Goal: Book appointment/travel/reservation

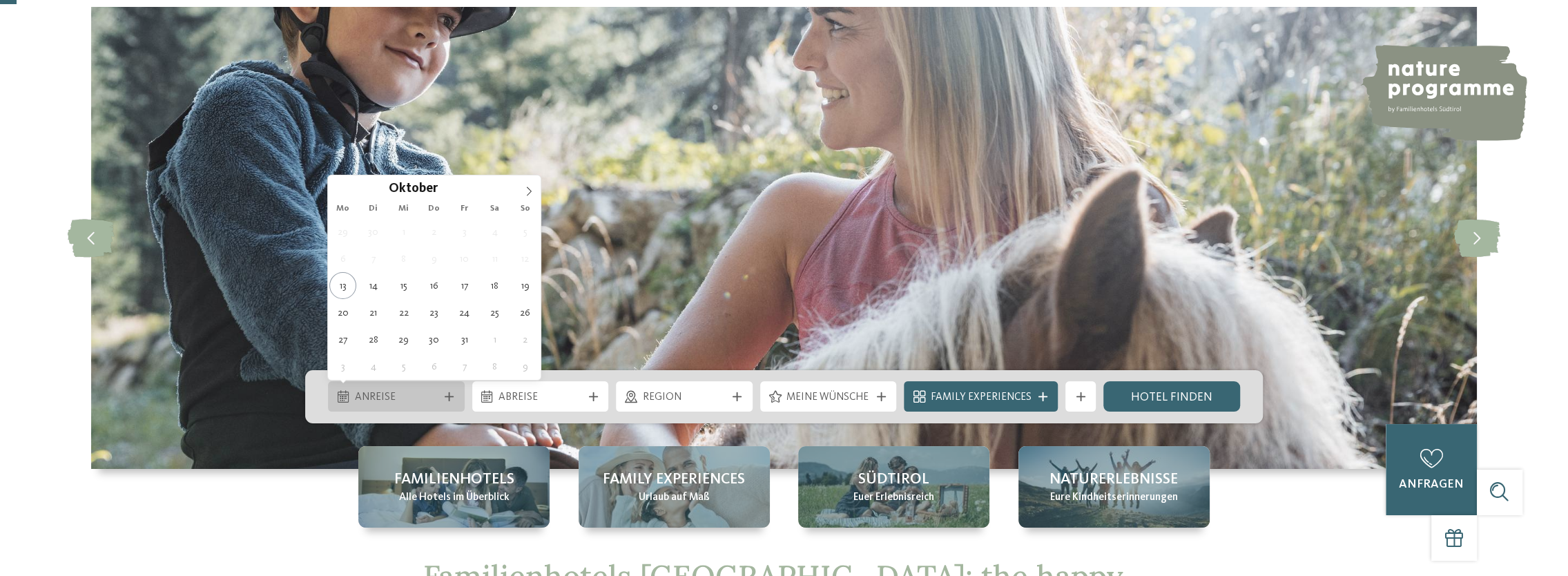
click at [379, 381] on div "Anreise" at bounding box center [396, 396] width 137 height 31
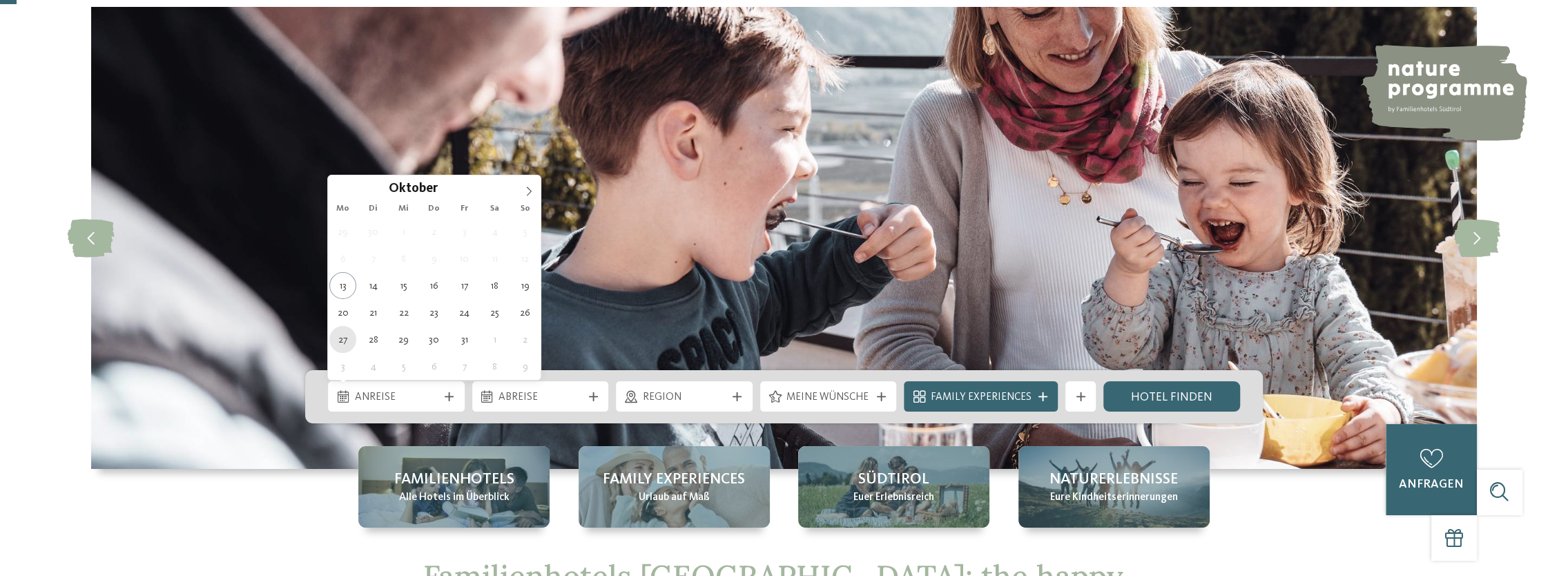
type div "27.10.2025"
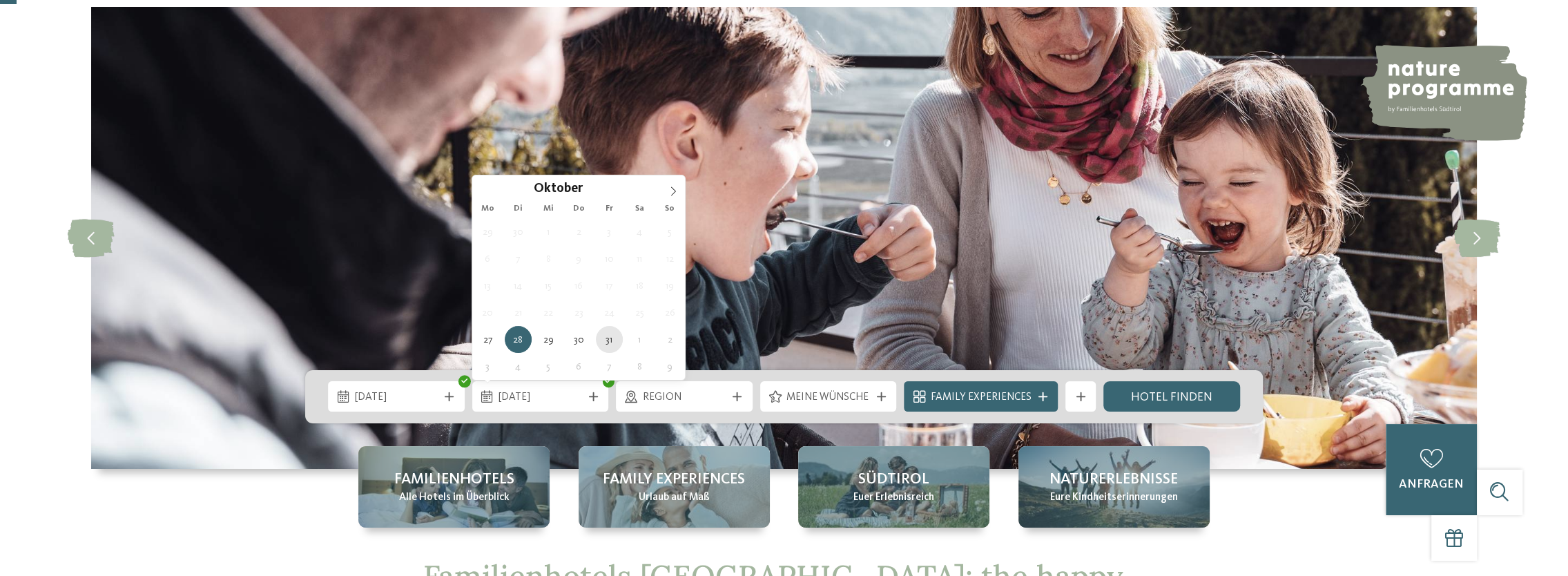
type div "31.10.2025"
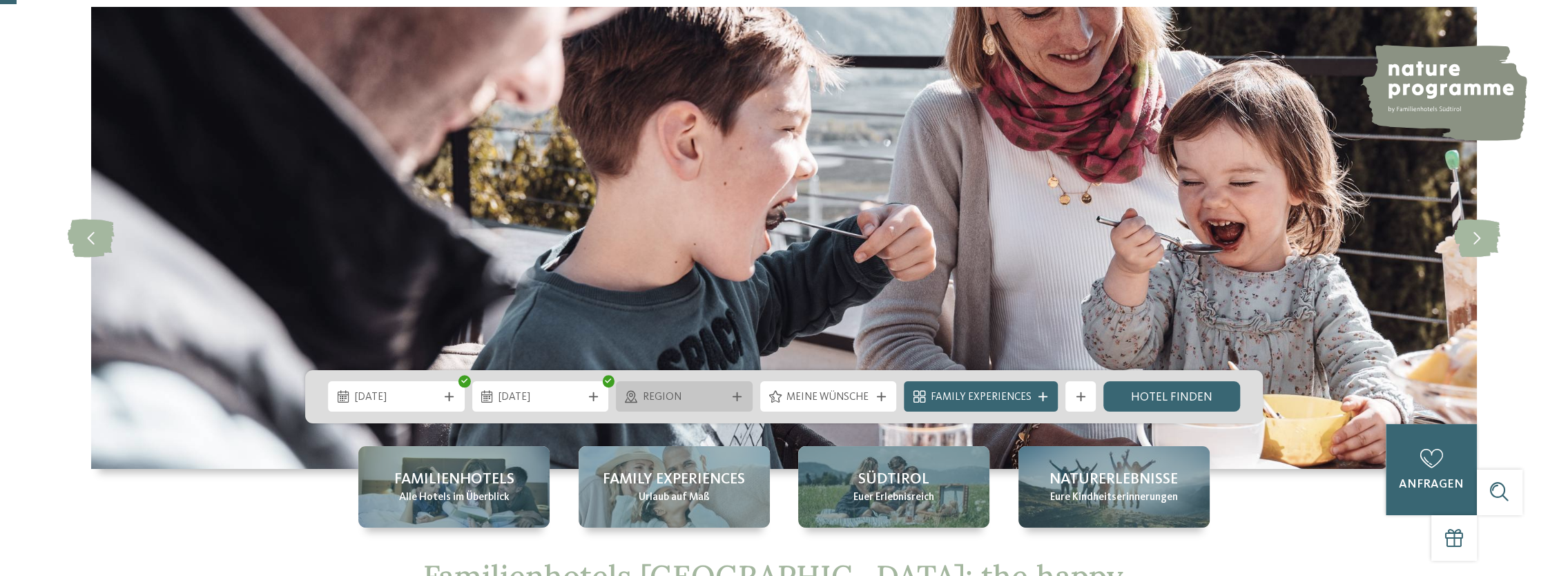
click at [738, 393] on icon at bounding box center [737, 397] width 9 height 9
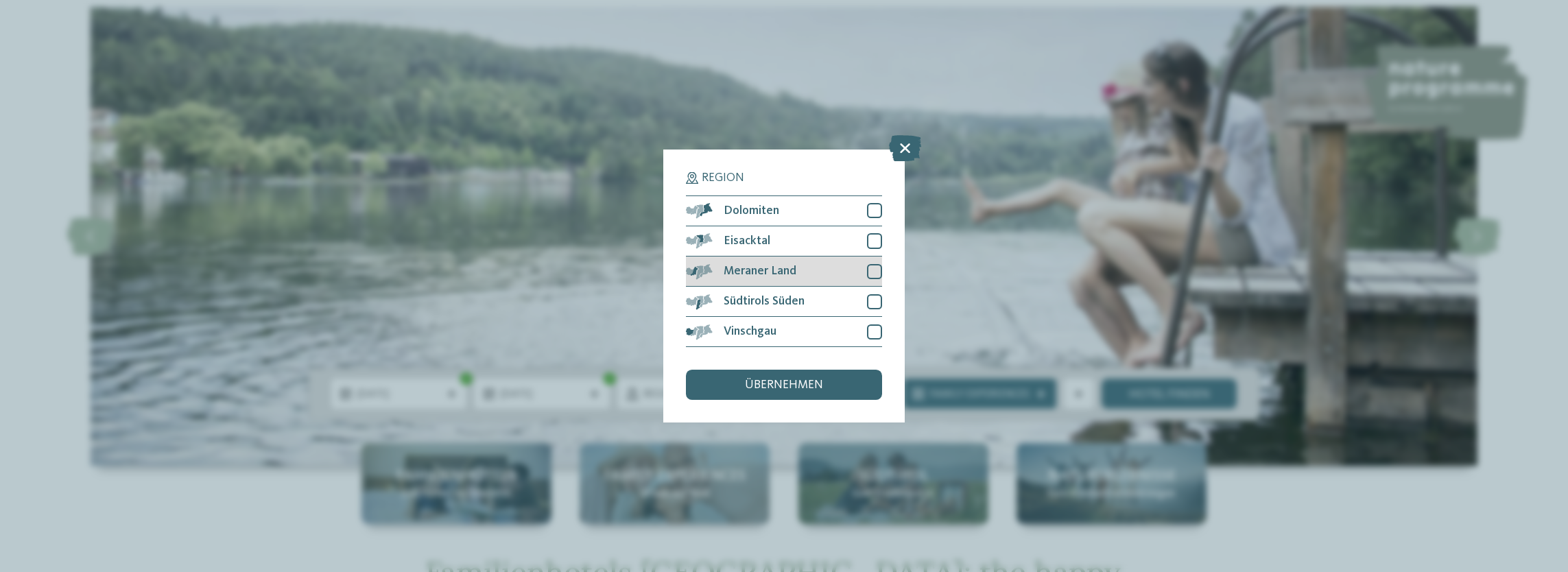
click at [871, 269] on div at bounding box center [874, 272] width 15 height 15
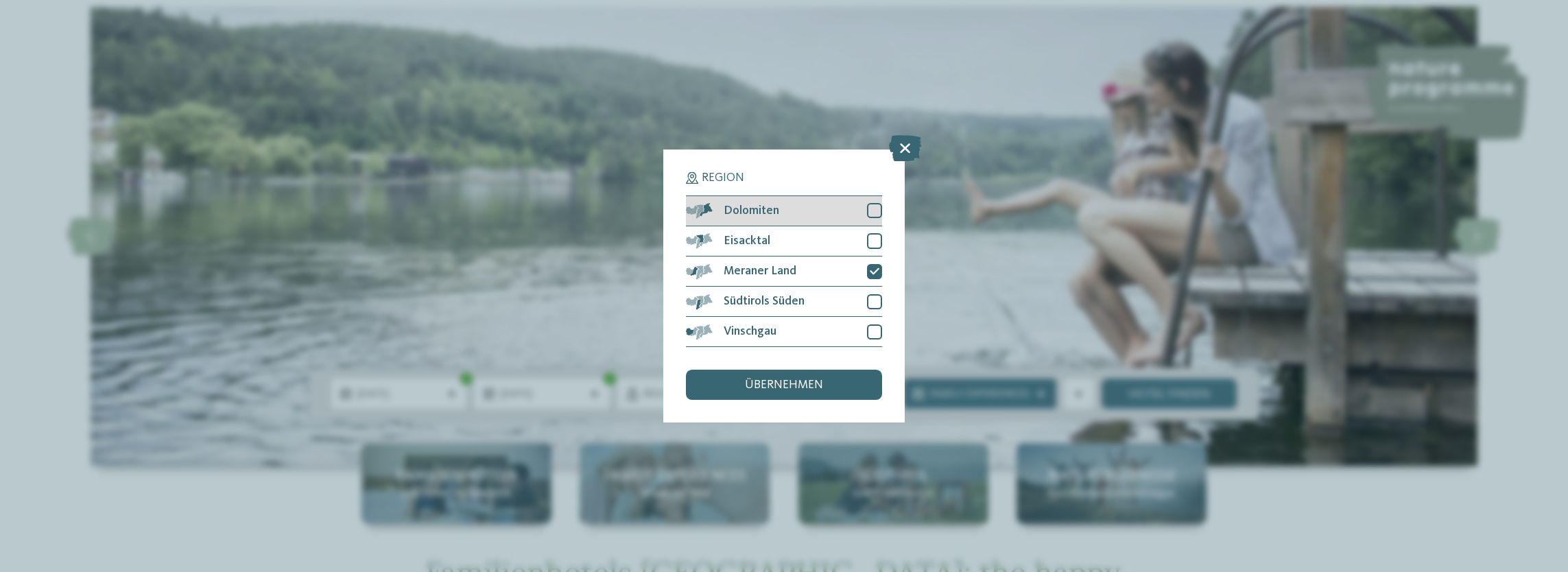
click at [879, 206] on div at bounding box center [874, 211] width 15 height 15
click at [872, 333] on div at bounding box center [874, 332] width 15 height 15
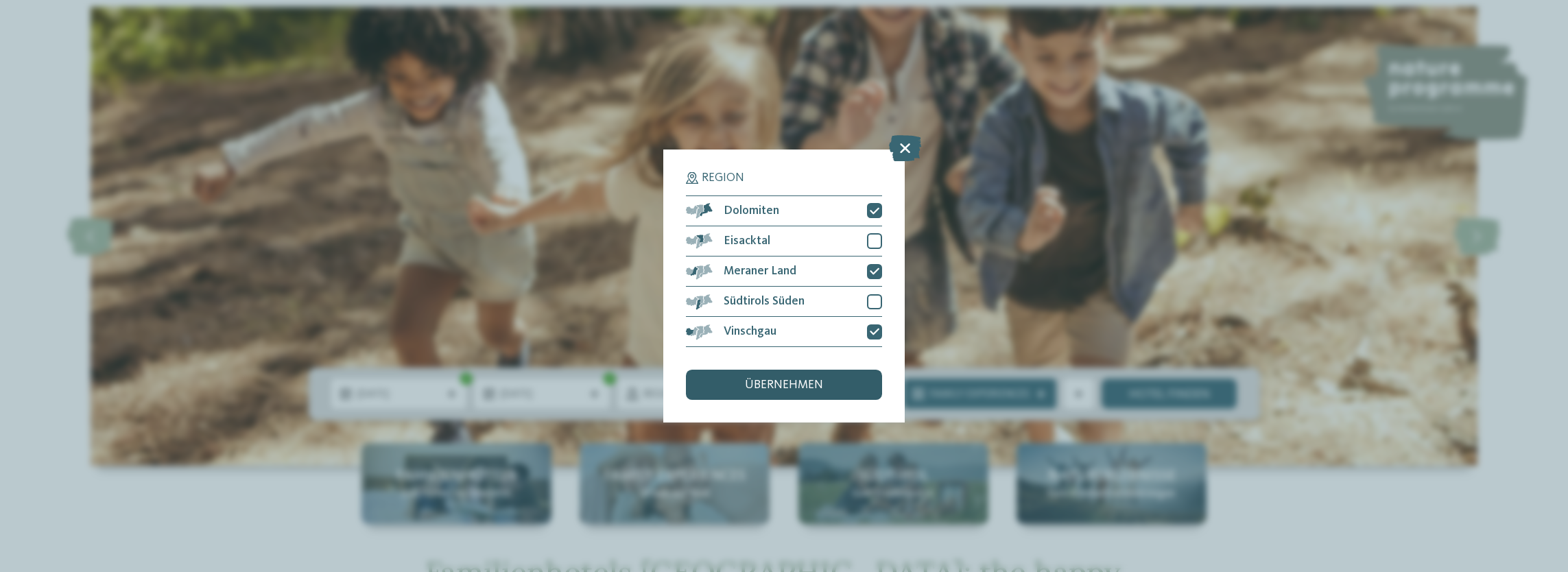
click at [842, 378] on div "übernehmen" at bounding box center [784, 384] width 196 height 30
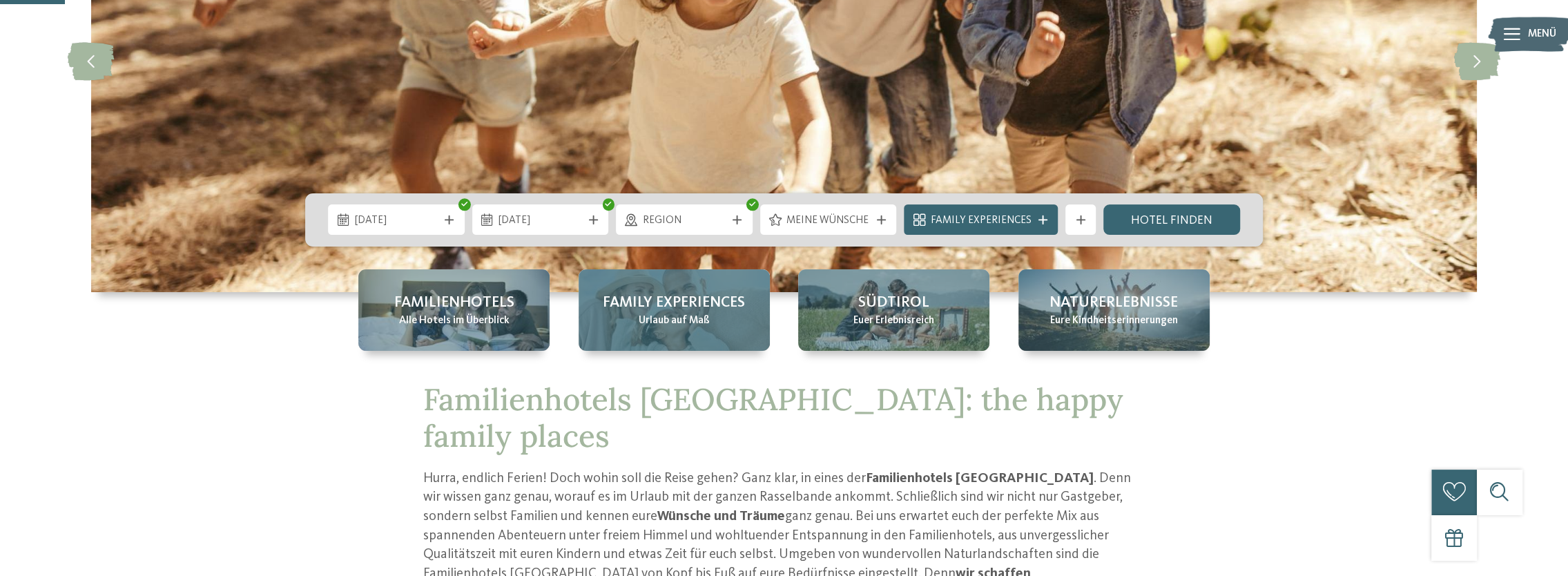
scroll to position [276, 0]
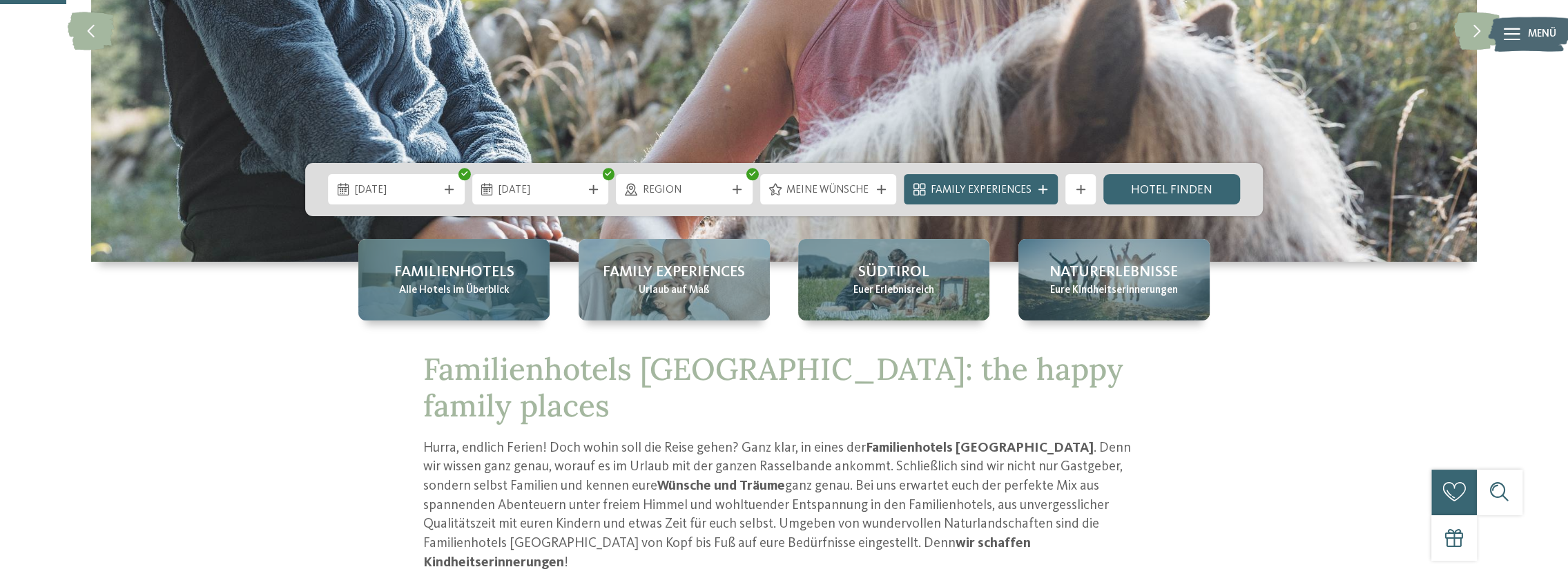
click at [510, 298] on div "Familienhotels Alle Hotels im Überblick" at bounding box center [454, 279] width 191 height 81
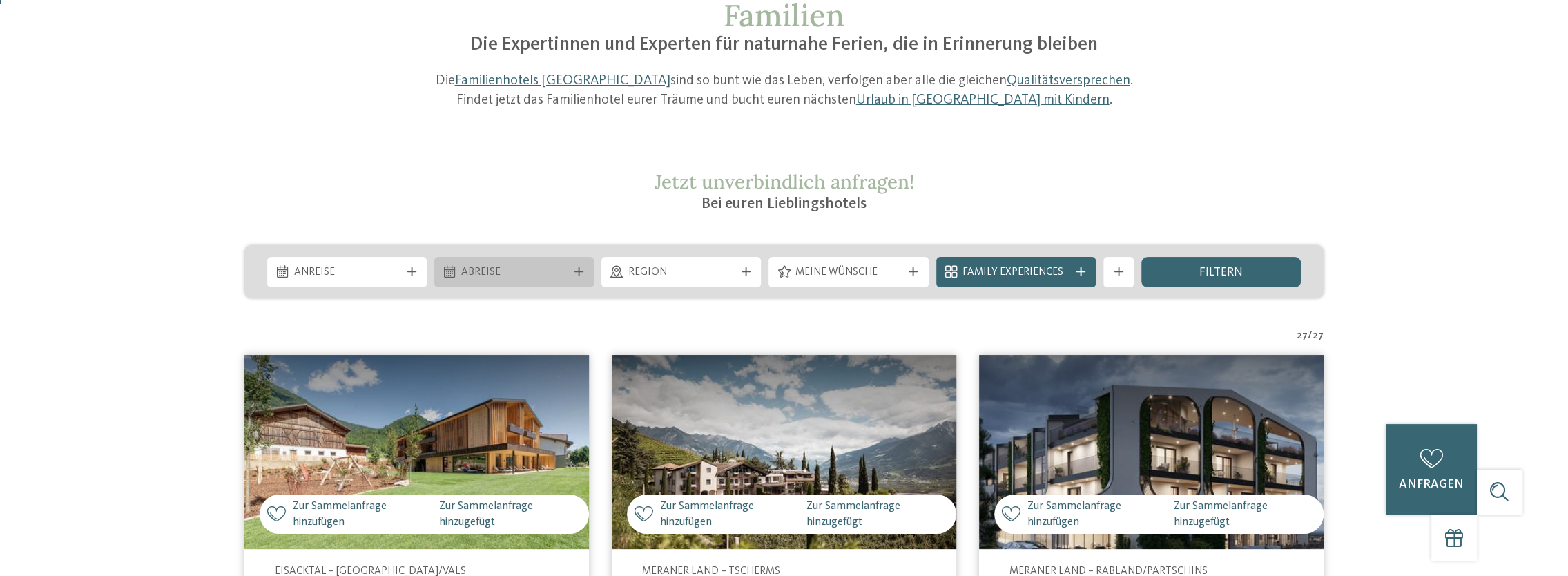
scroll to position [207, 0]
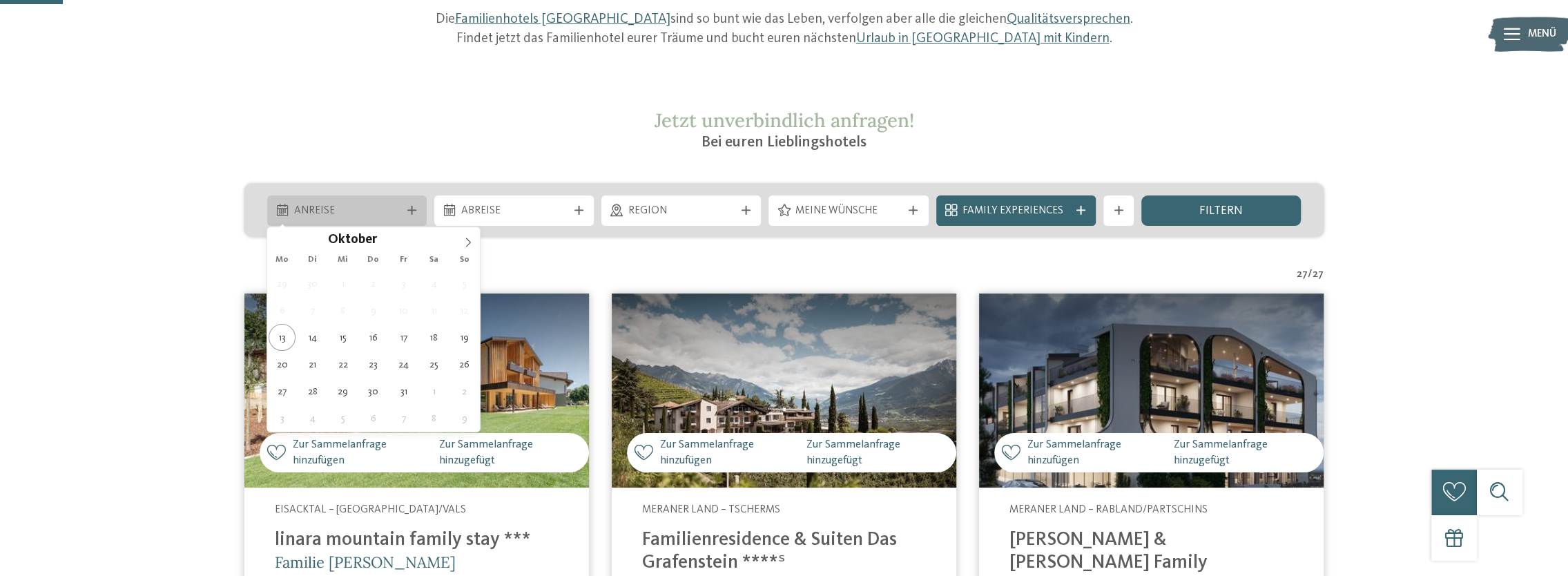
click at [359, 210] on span "Anreise" at bounding box center [346, 211] width 106 height 15
type div "27.10.2025"
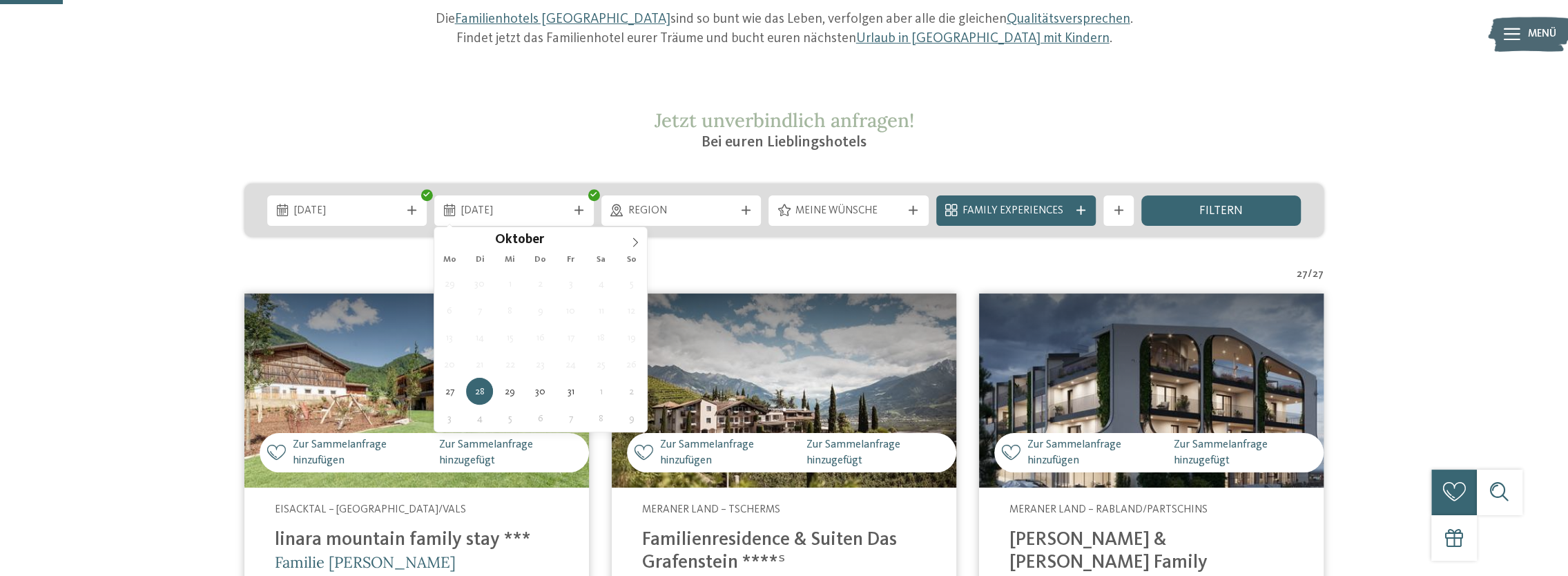
drag, startPoint x: 282, startPoint y: 392, endPoint x: 311, endPoint y: 377, distance: 32.6
type div "31.10.2025"
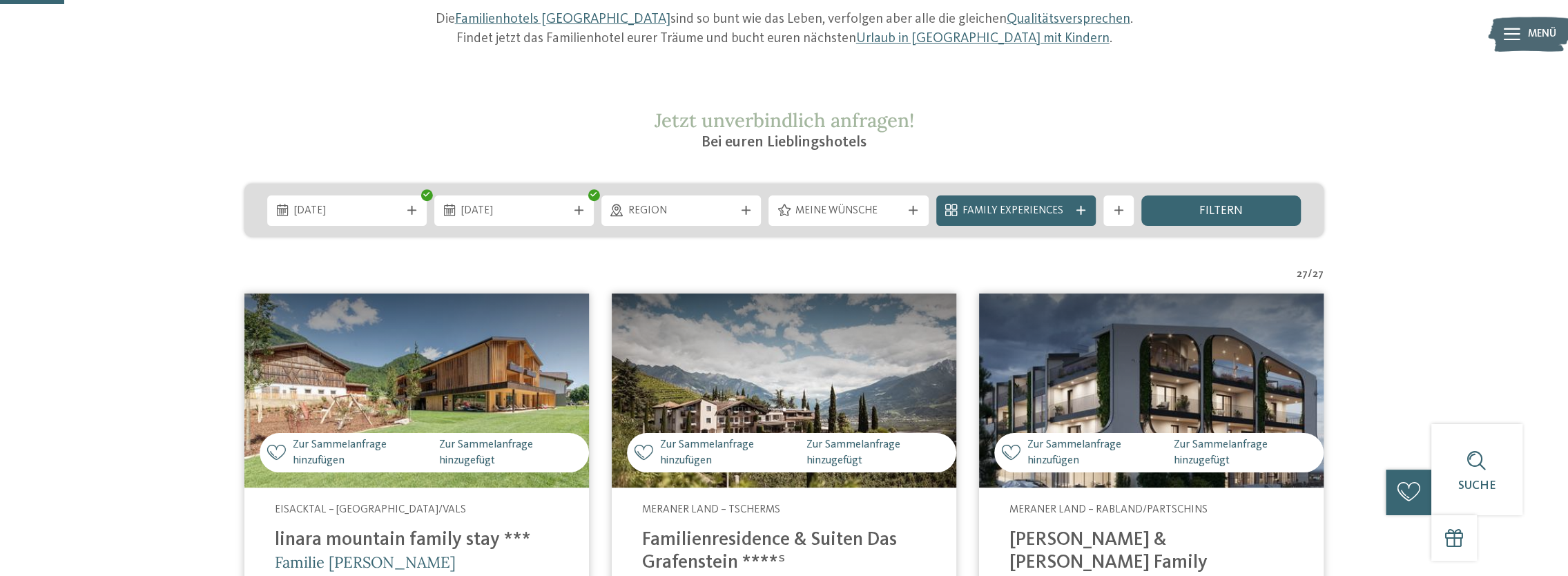
scroll to position [414, 0]
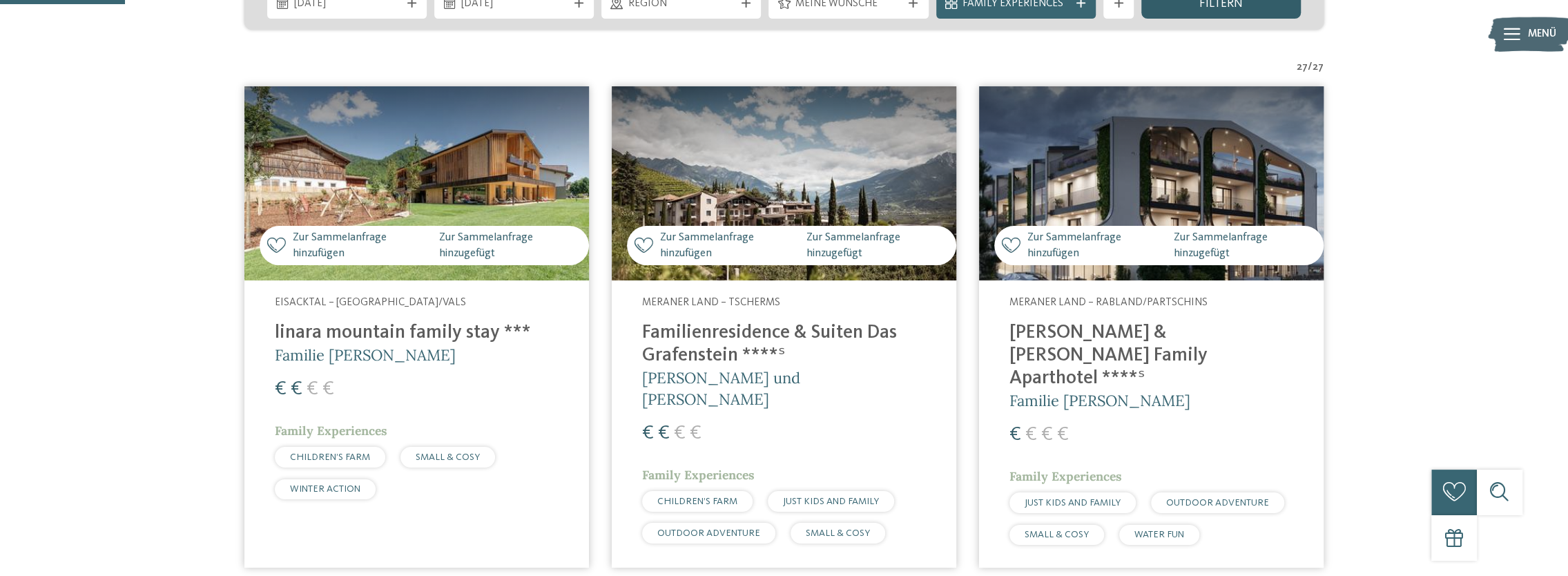
click at [1225, 12] on div "filtern" at bounding box center [1221, 3] width 160 height 31
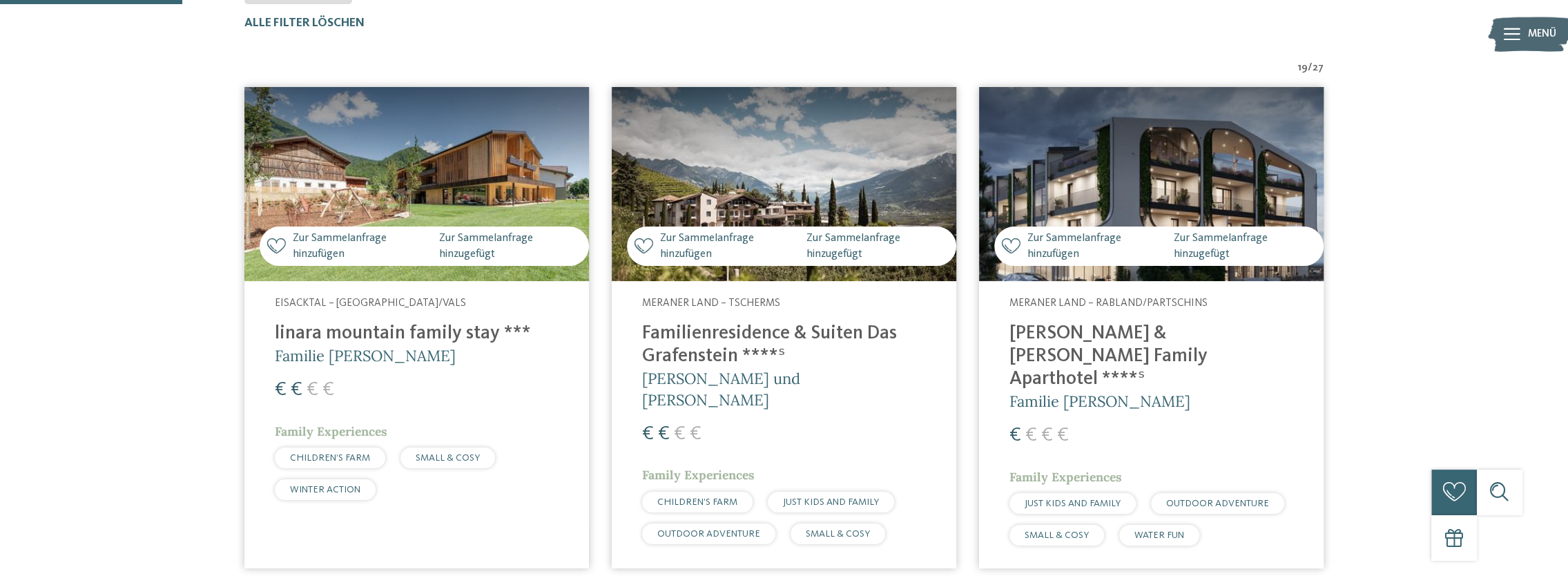
scroll to position [506, 0]
click at [431, 226] on img at bounding box center [417, 185] width 345 height 194
click at [417, 327] on h4 "linara mountain family stay ***" at bounding box center [417, 335] width 284 height 23
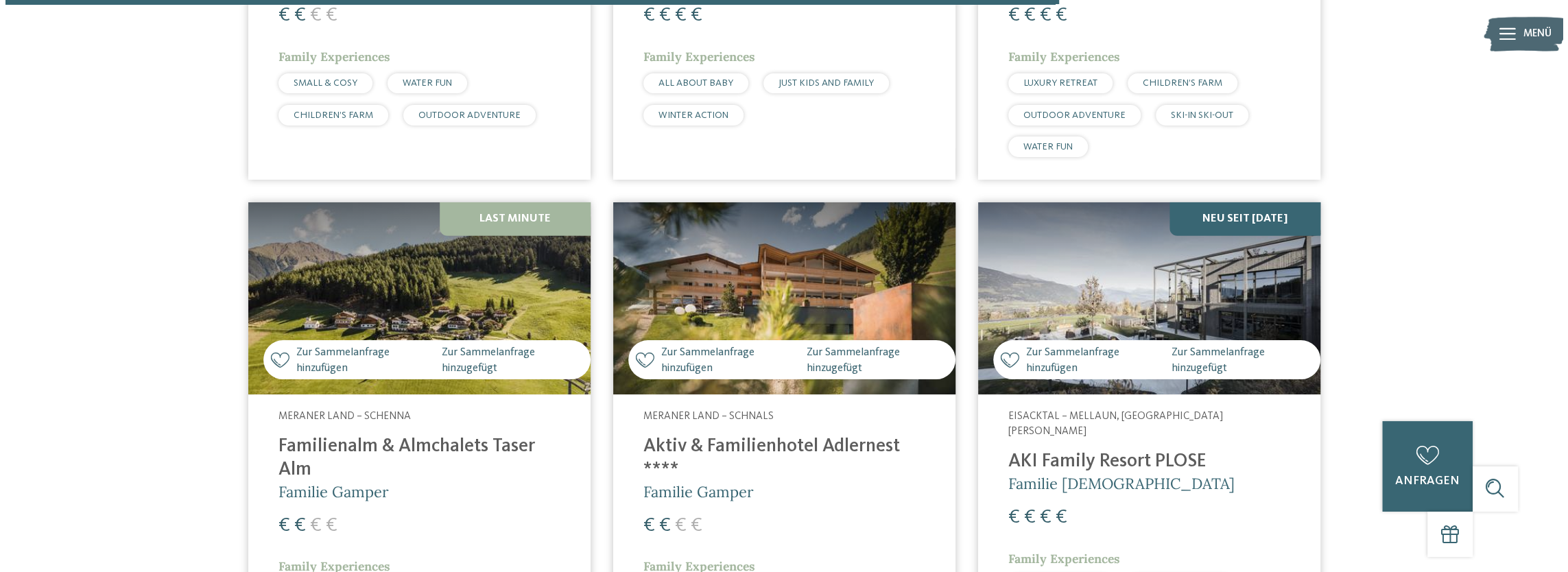
scroll to position [3041, 0]
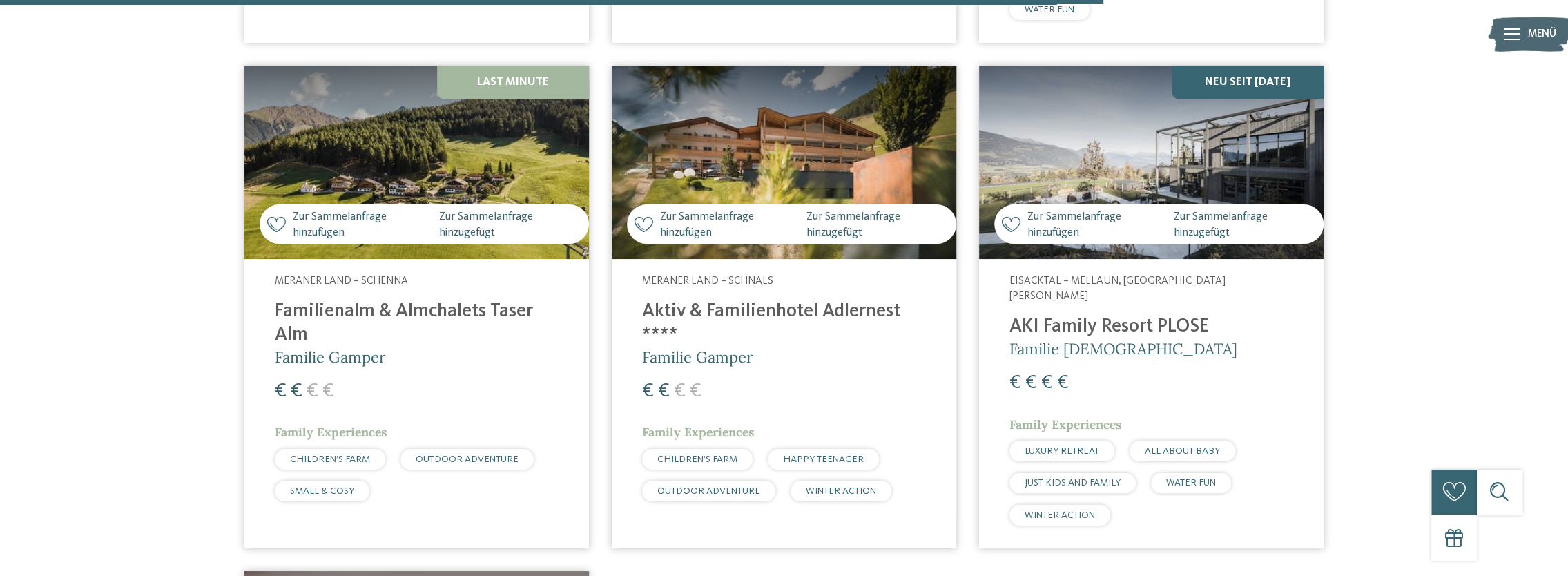
click at [439, 301] on h4 "Familienalm & Almchalets Taser Alm" at bounding box center [417, 323] width 284 height 46
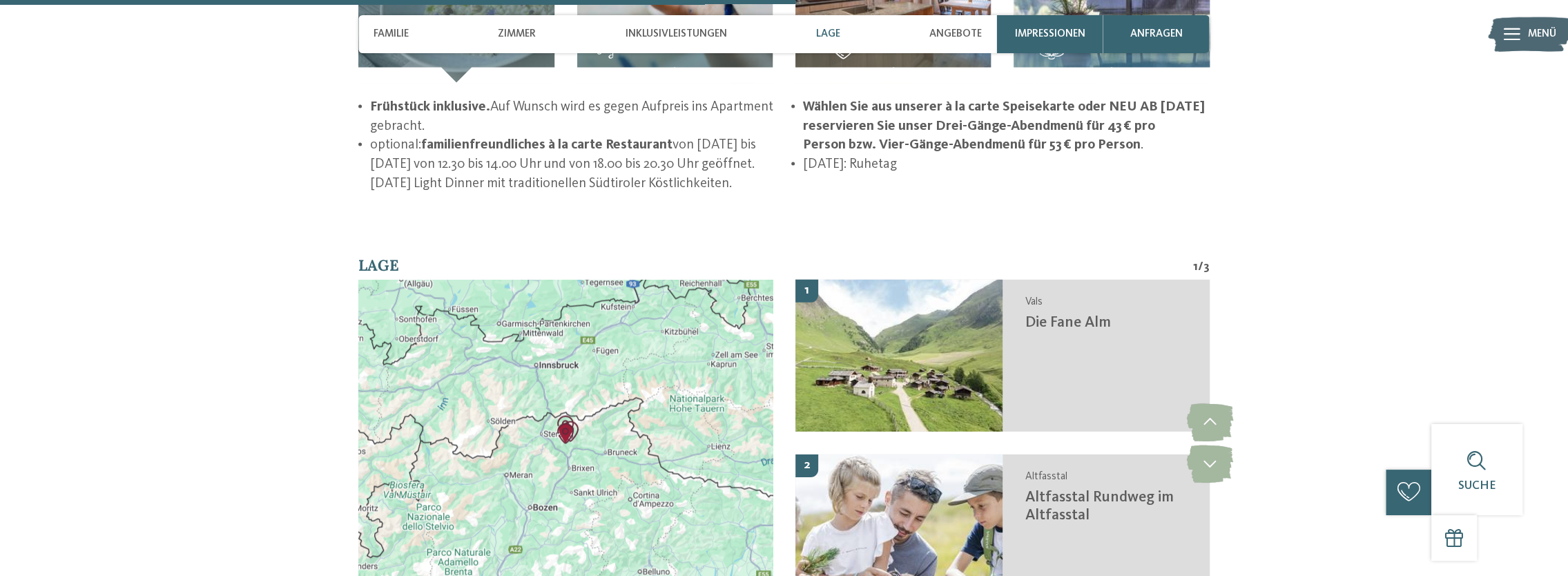
scroll to position [2534, 0]
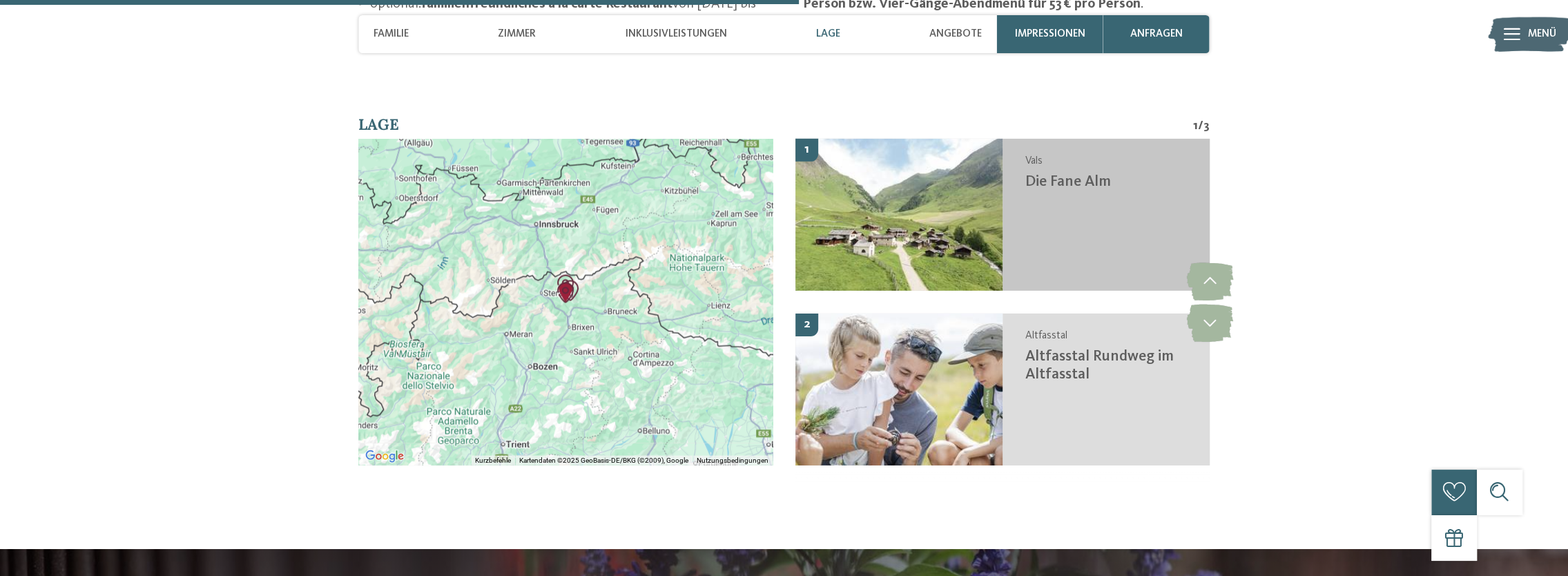
click at [1066, 172] on h3 "Die Fane Alm" at bounding box center [1110, 182] width 169 height 18
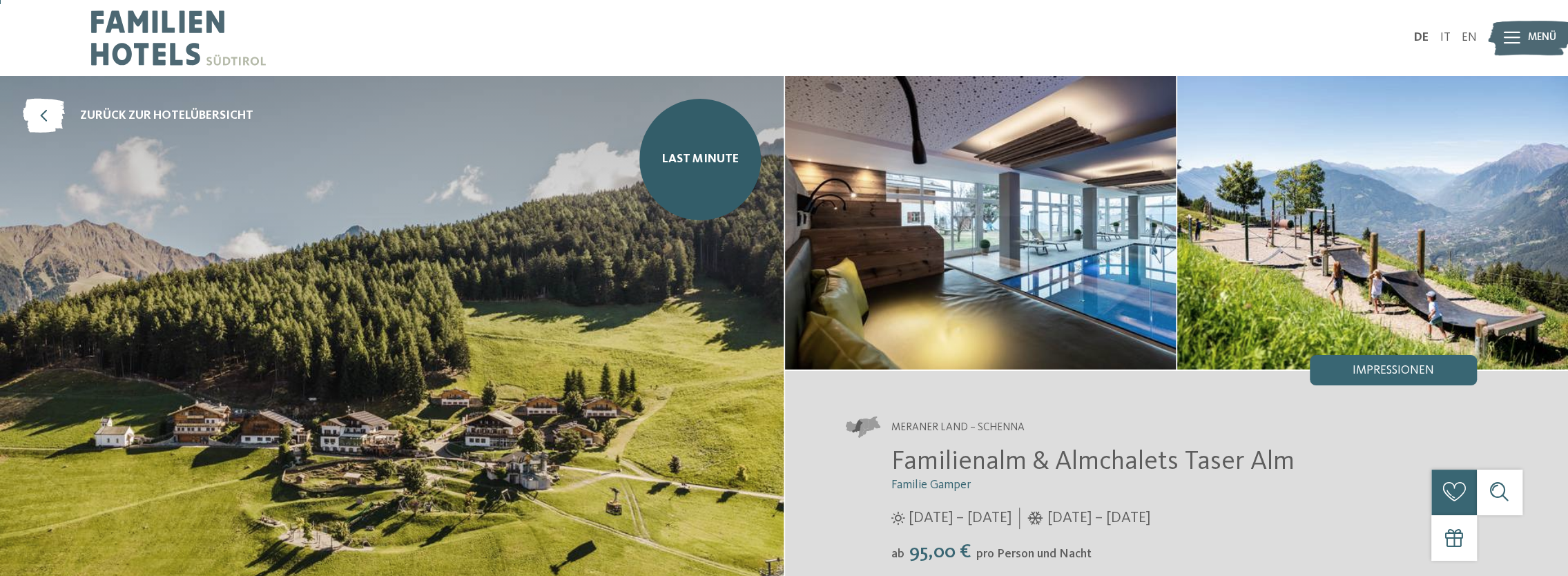
scroll to position [207, 0]
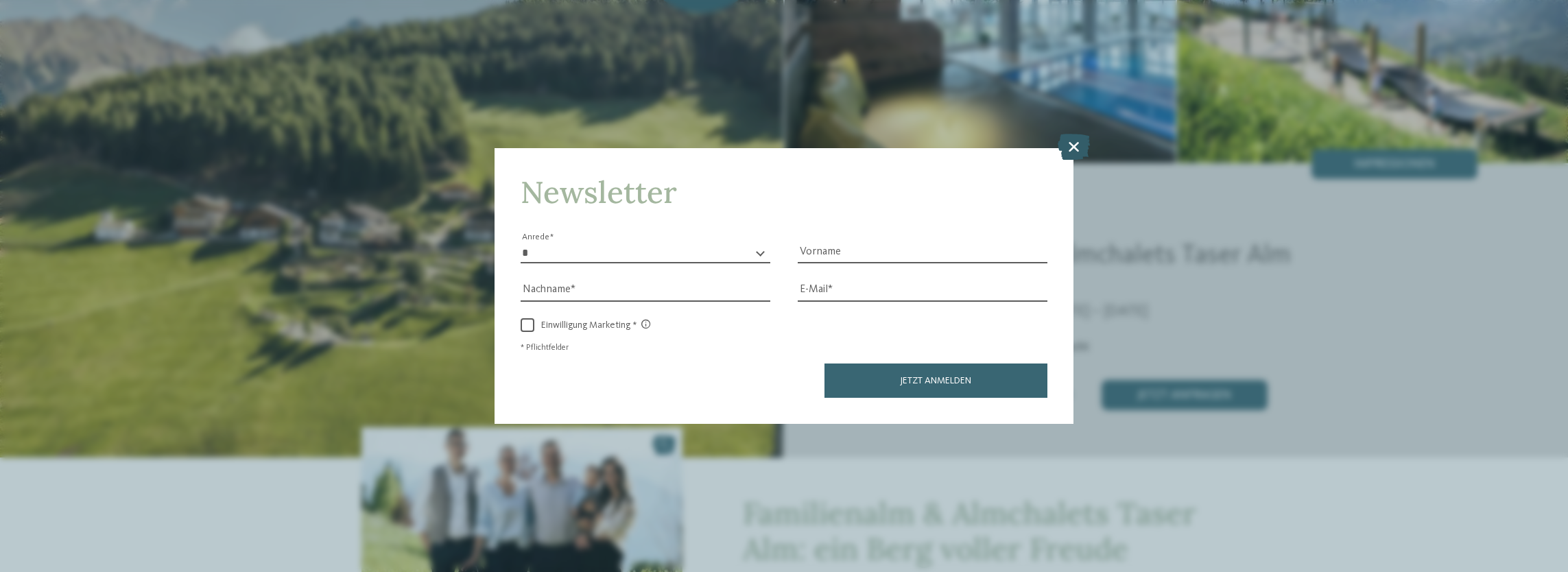
click at [1075, 148] on icon at bounding box center [1074, 147] width 32 height 26
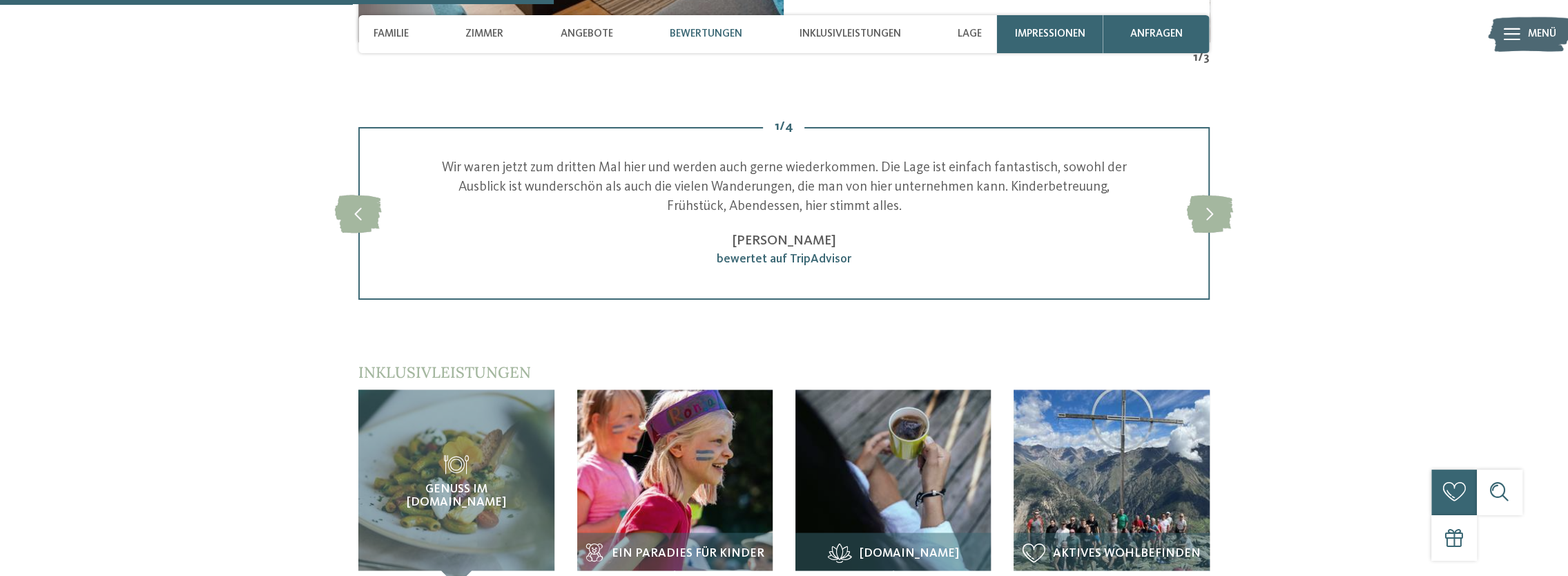
scroll to position [2096, 0]
